Goal: Task Accomplishment & Management: Use online tool/utility

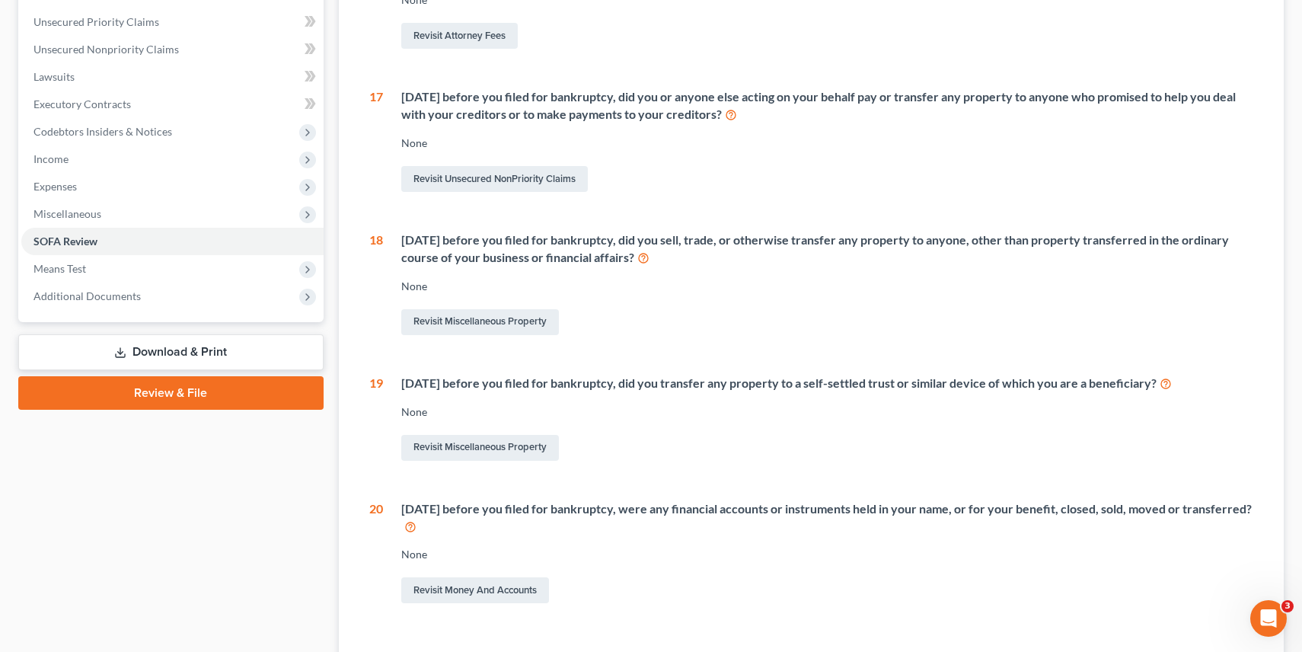
scroll to position [457, 0]
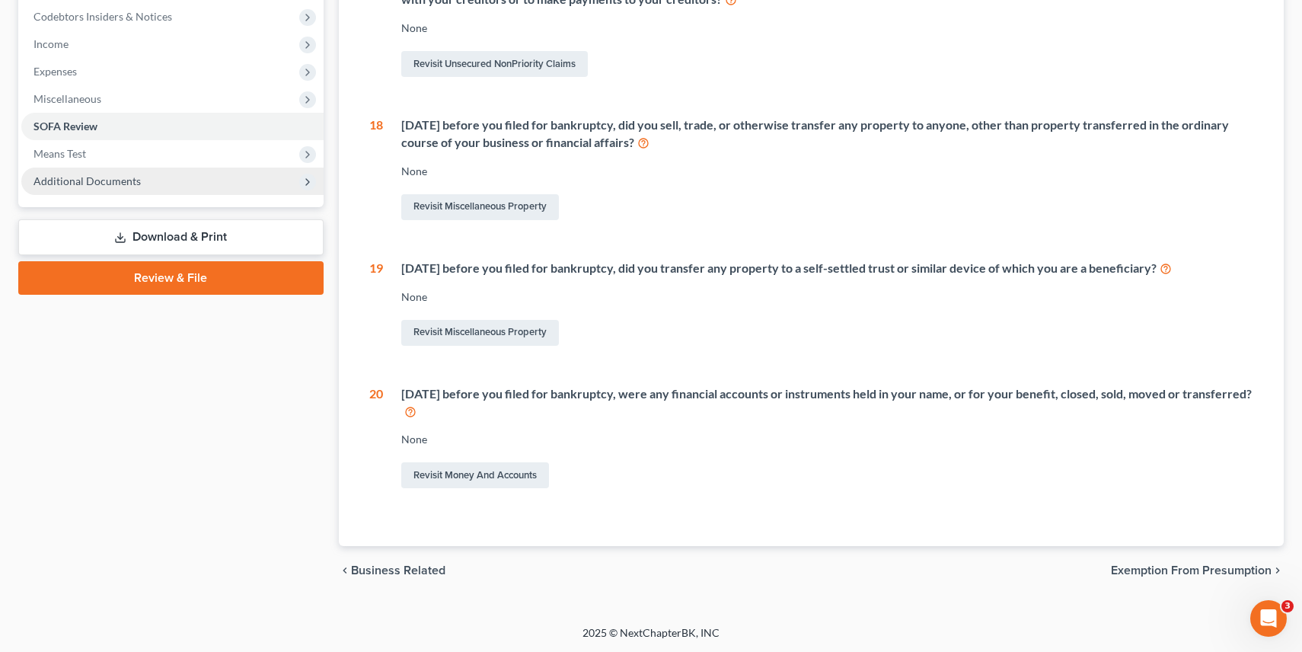
click at [120, 182] on span "Additional Documents" at bounding box center [86, 180] width 107 height 13
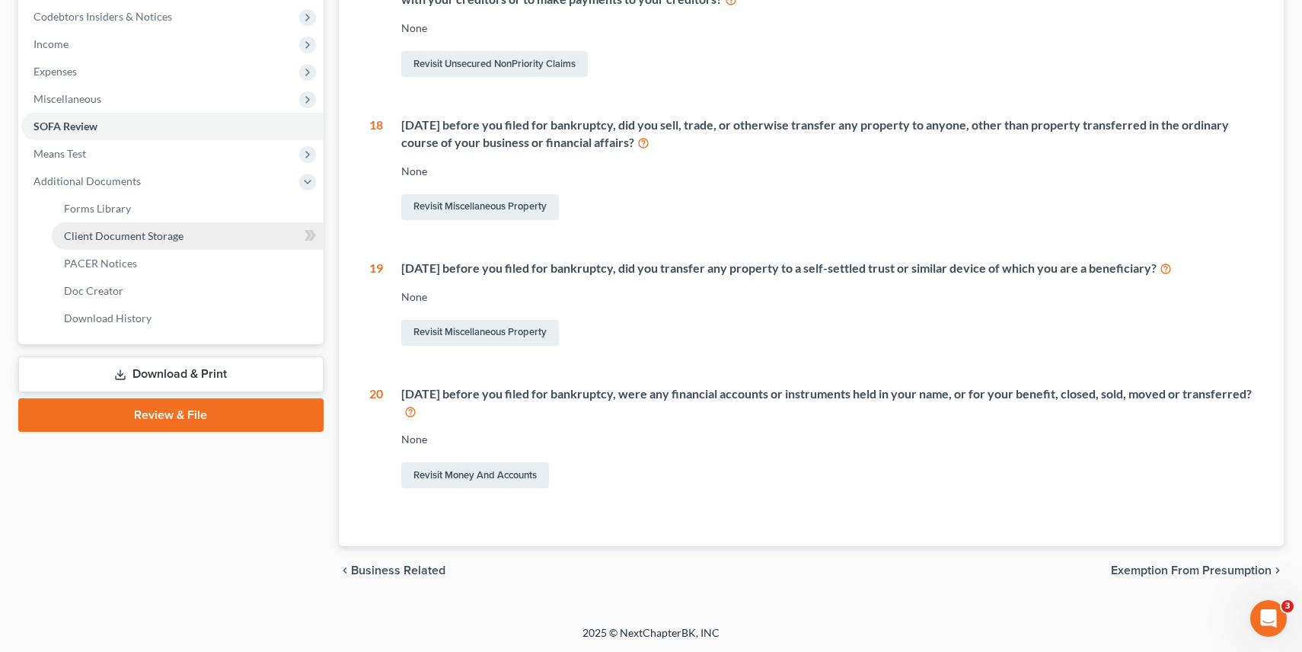
scroll to position [0, 0]
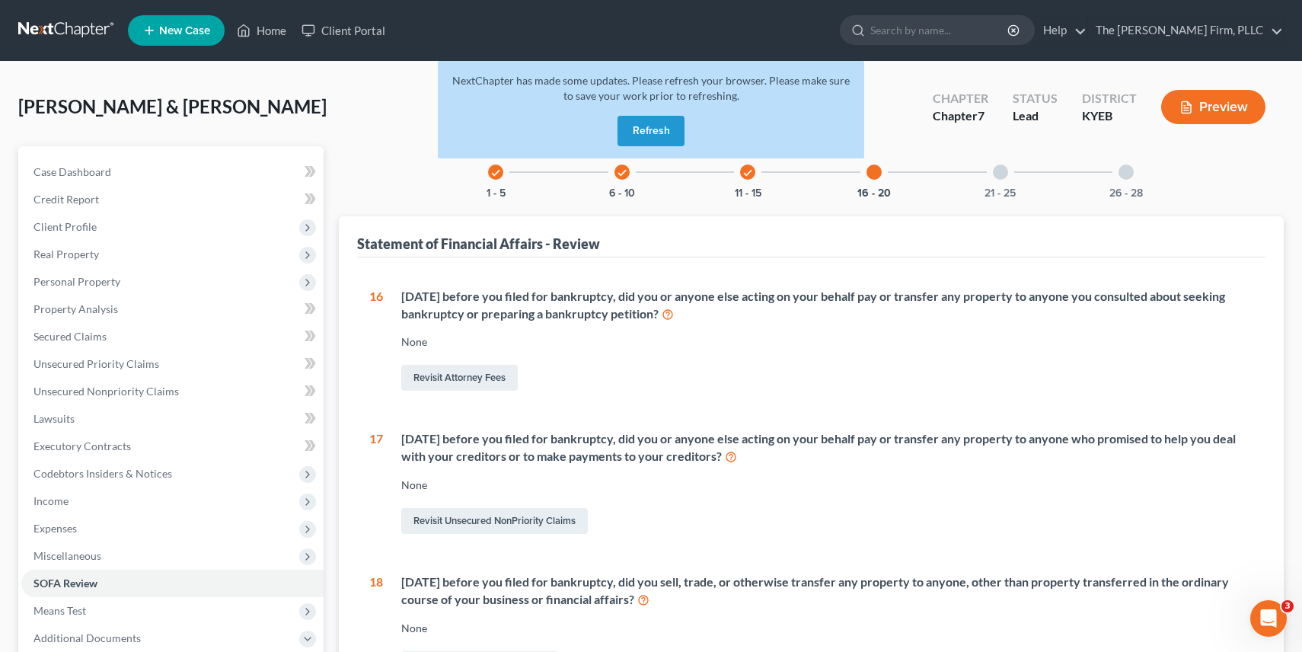
click at [68, 27] on link at bounding box center [66, 30] width 97 height 27
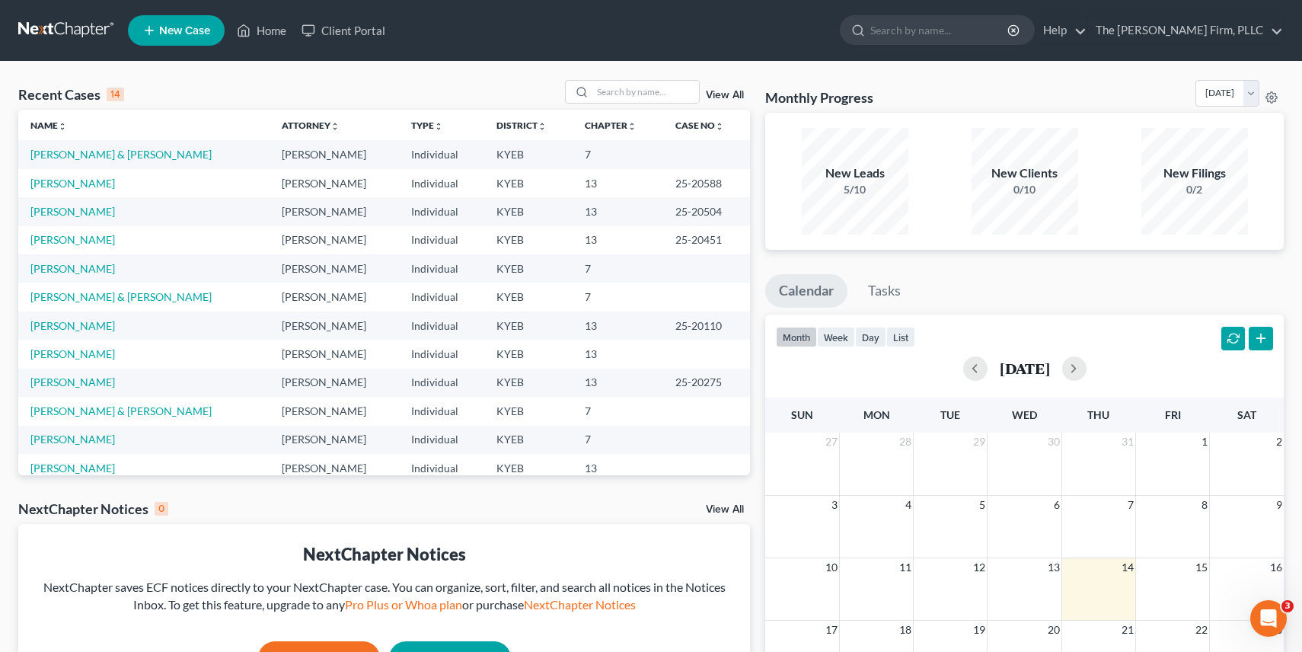
click at [84, 190] on td "[PERSON_NAME]" at bounding box center [143, 183] width 251 height 28
click at [84, 183] on link "[PERSON_NAME]" at bounding box center [72, 183] width 84 height 13
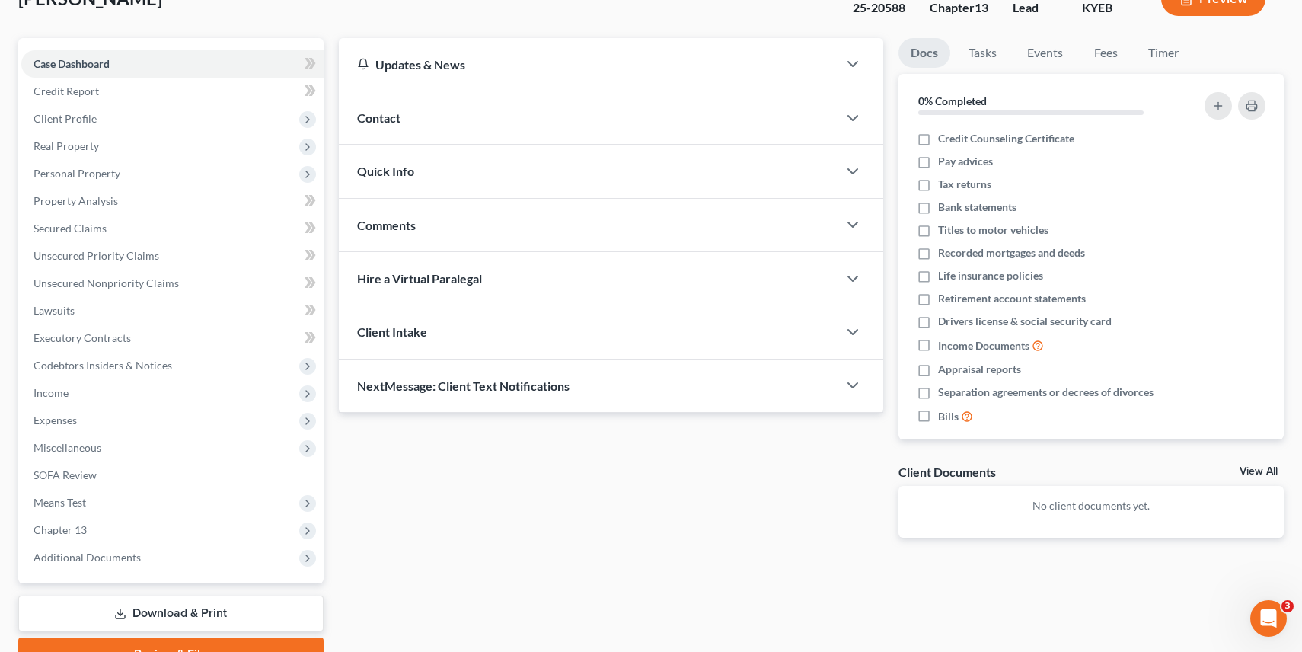
scroll to position [183, 0]
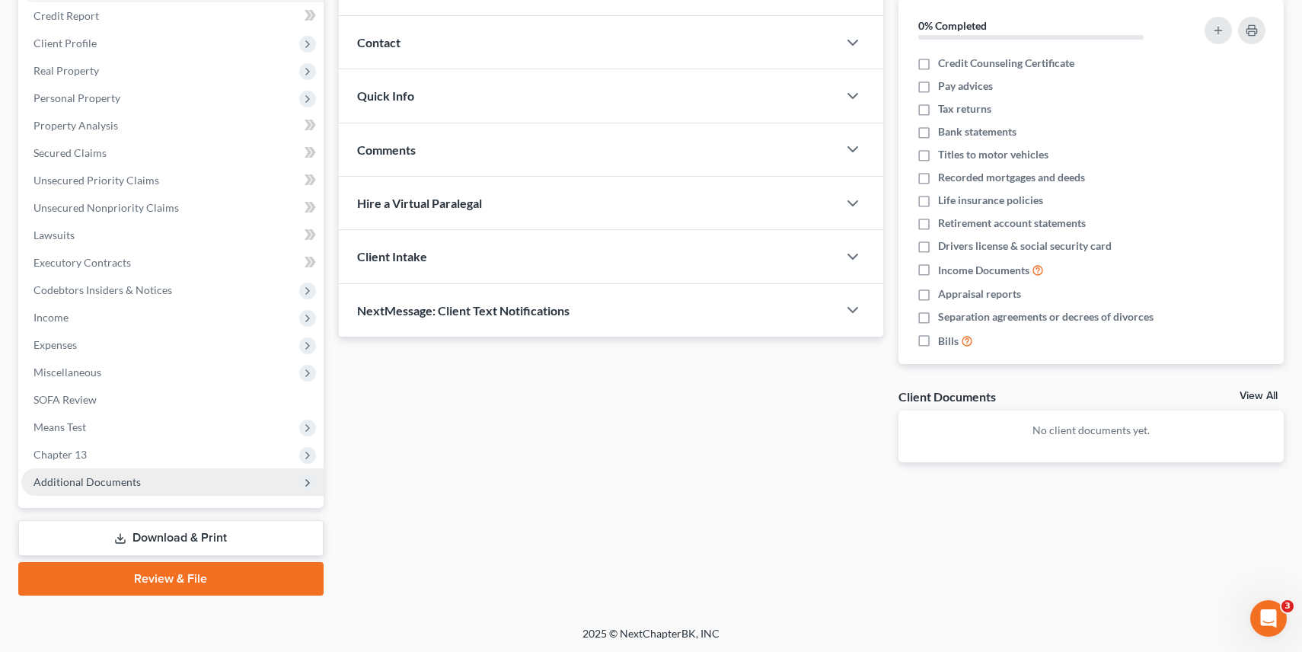
click at [100, 487] on span "Additional Documents" at bounding box center [172, 481] width 302 height 27
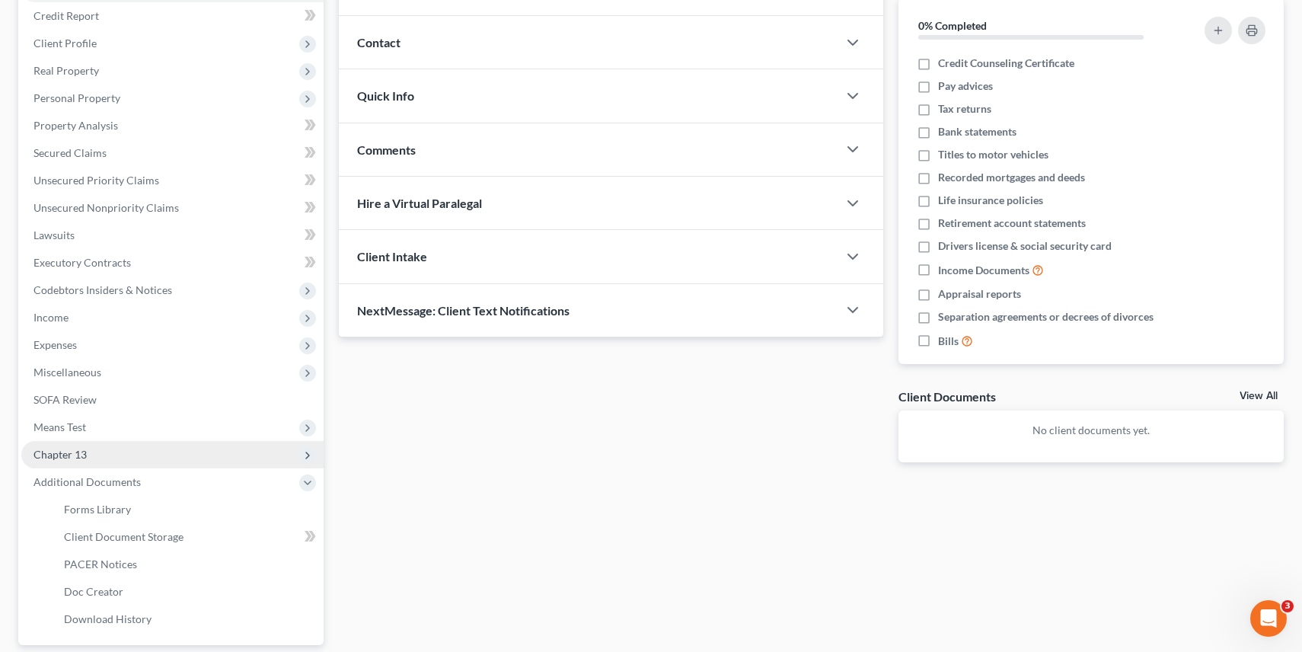
click at [102, 463] on span "Chapter 13" at bounding box center [172, 454] width 302 height 27
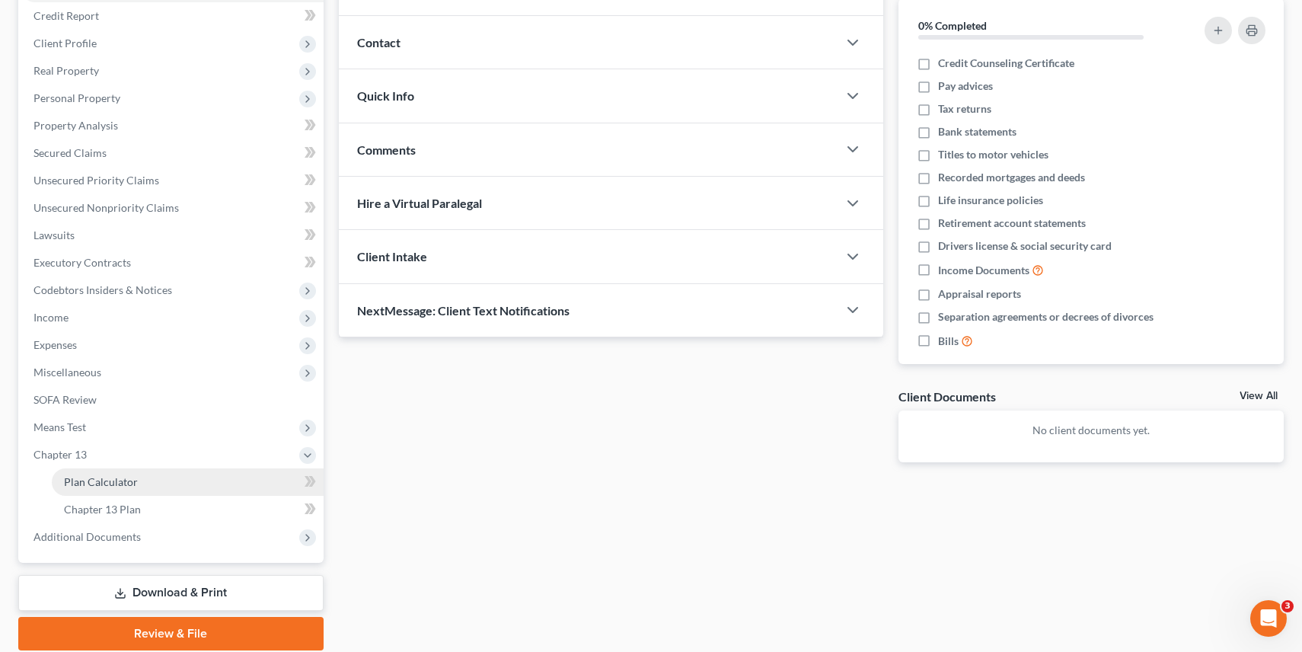
scroll to position [238, 0]
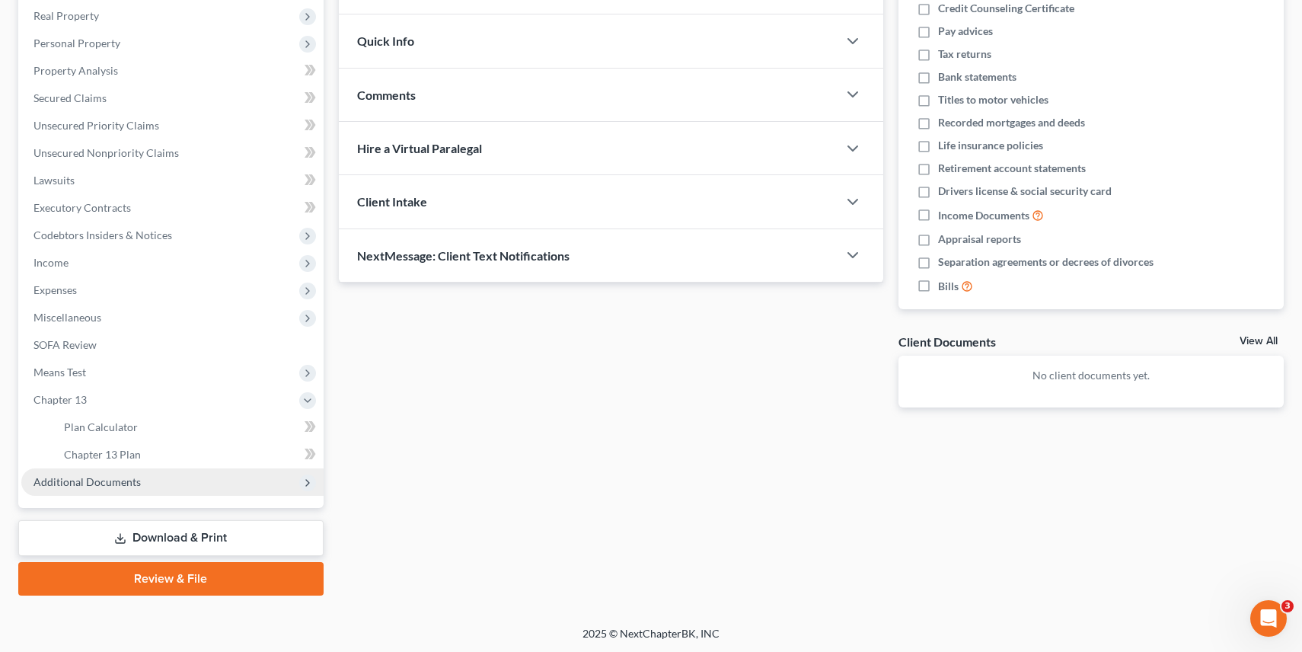
click at [97, 483] on span "Additional Documents" at bounding box center [86, 481] width 107 height 13
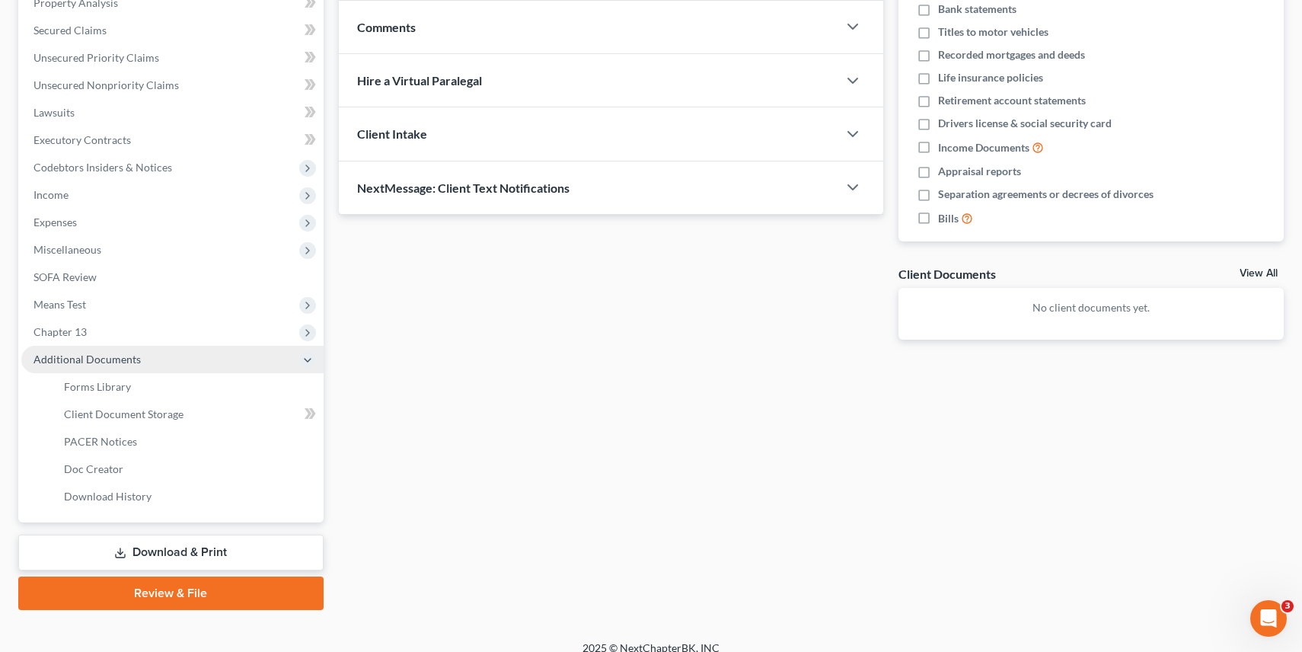
scroll to position [320, 0]
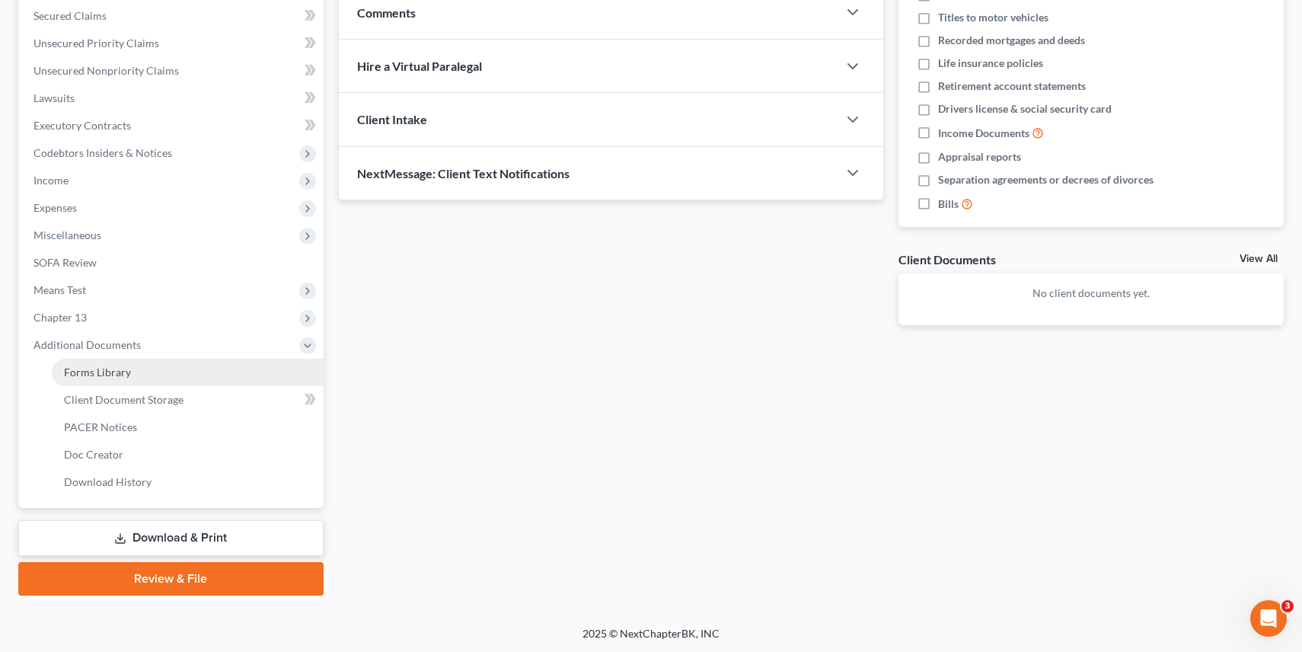
click at [112, 374] on span "Forms Library" at bounding box center [97, 371] width 67 height 13
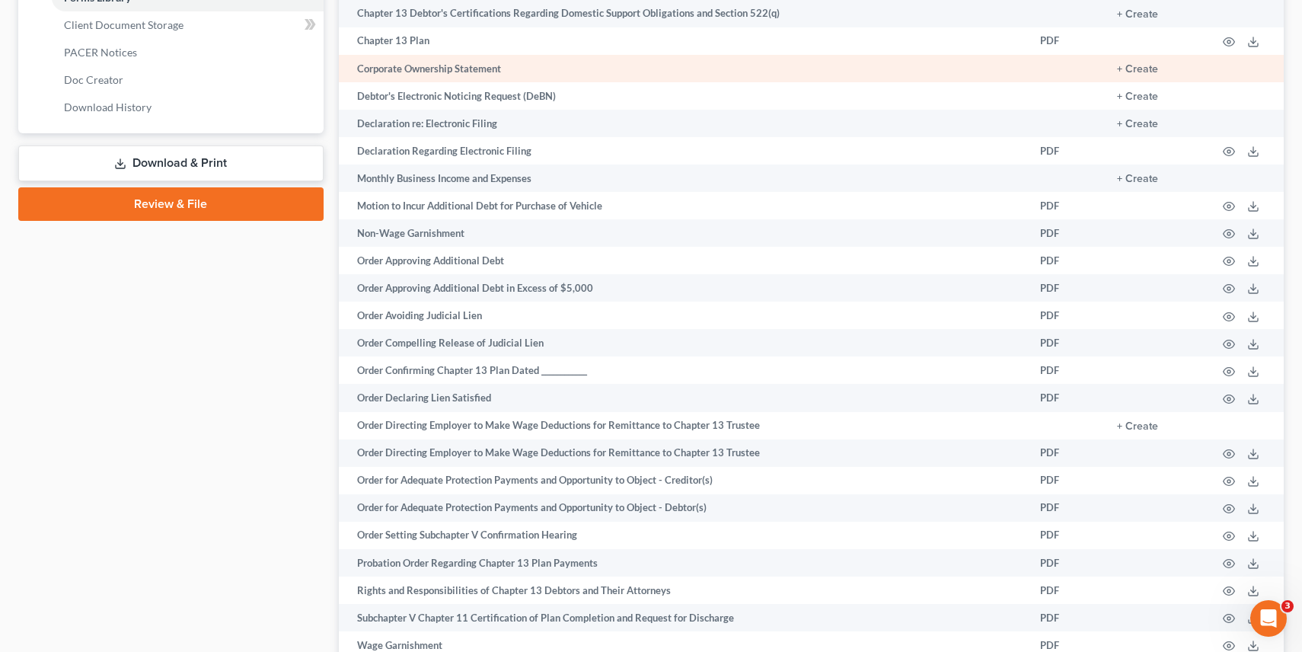
scroll to position [838, 0]
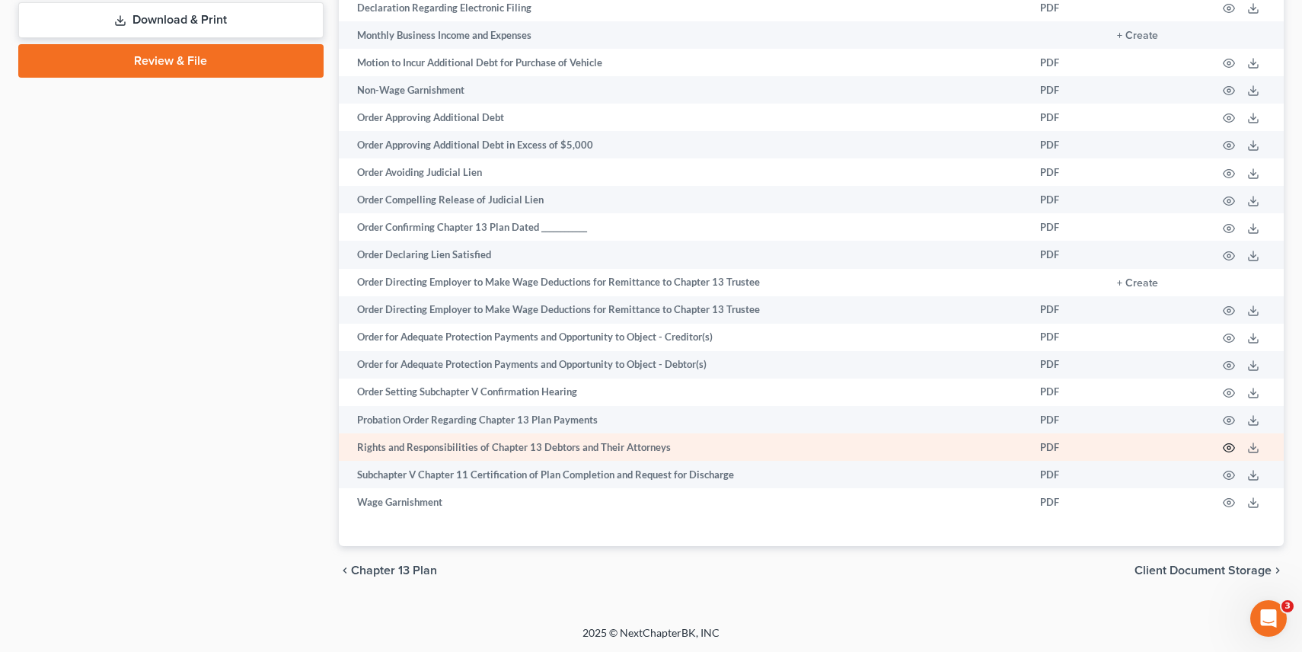
click at [1226, 449] on icon "button" at bounding box center [1229, 448] width 12 height 12
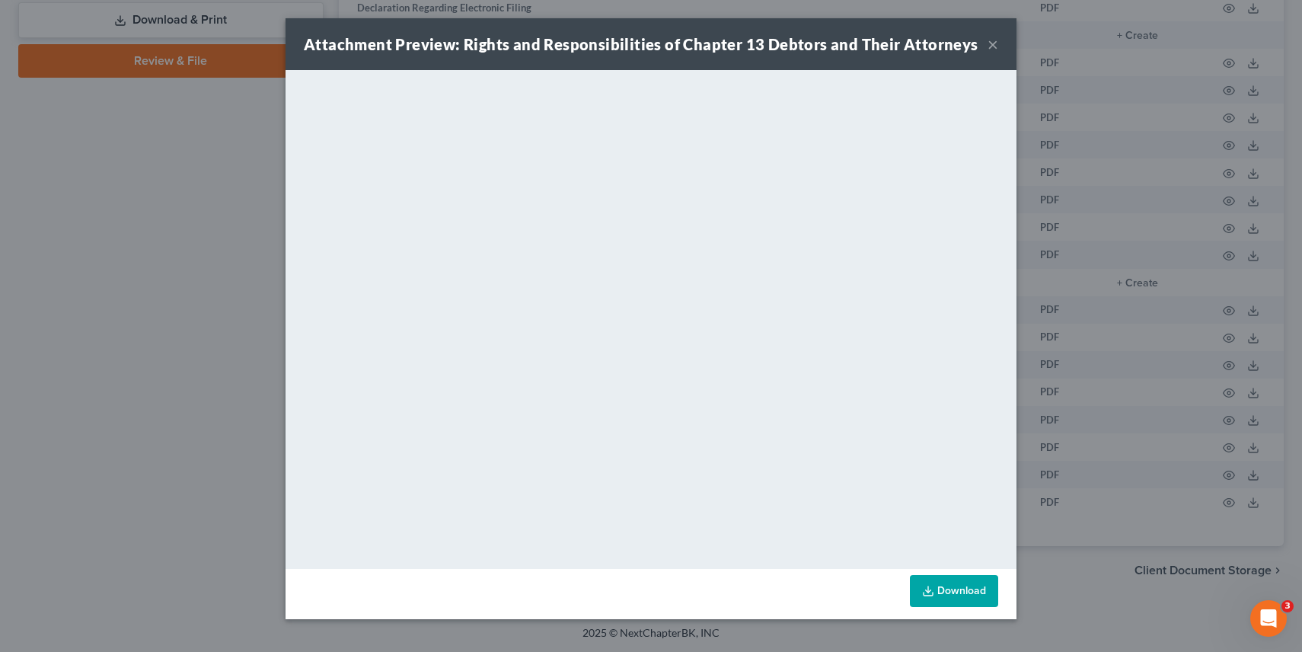
click at [834, 41] on strong "Attachment Preview: Rights and Responsibilities of Chapter 13 Debtors and Their…" at bounding box center [641, 44] width 674 height 18
click at [994, 43] on button "×" at bounding box center [992, 44] width 11 height 18
